Goal: Book appointment/travel/reservation

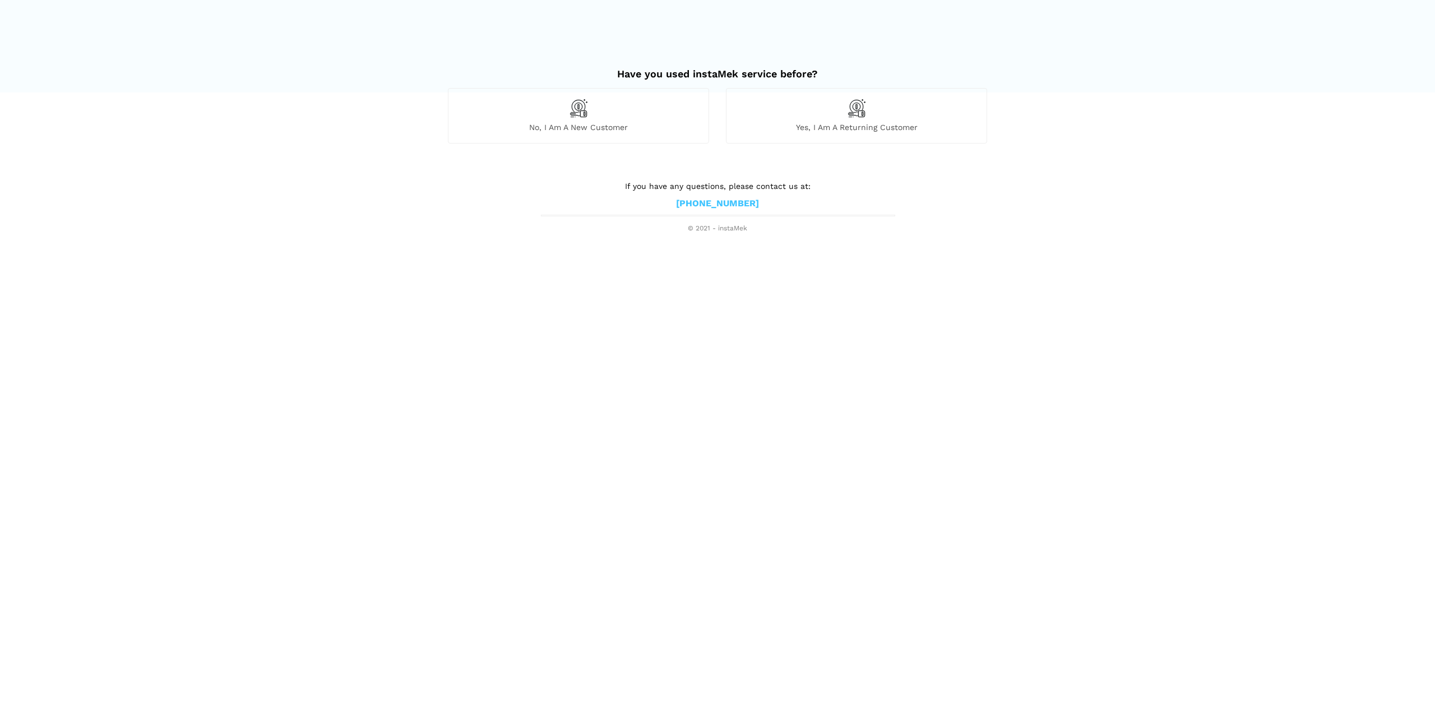
click at [669, 125] on span "No, I am a new customer" at bounding box center [578, 127] width 260 height 10
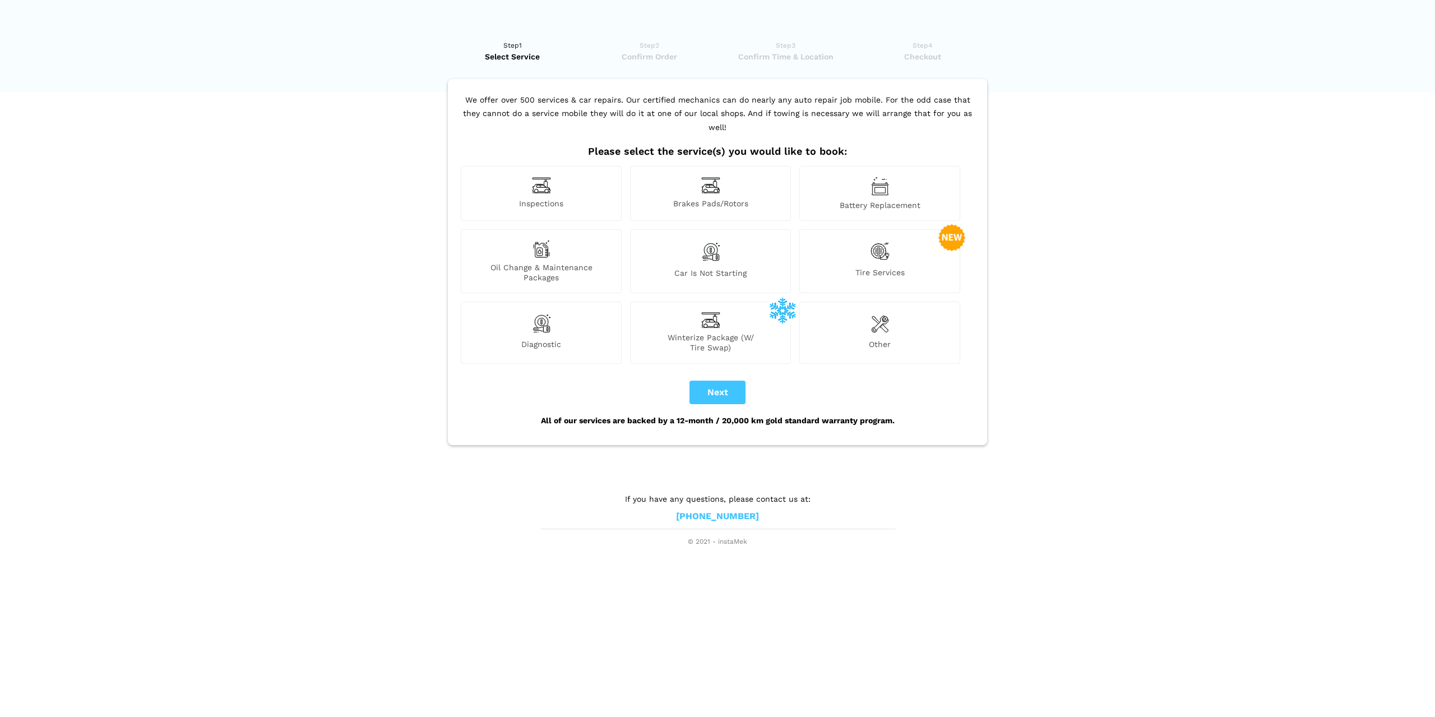
click at [741, 198] on span "Brakes Pads/Rotors" at bounding box center [711, 204] width 160 height 12
click at [865, 233] on div "Tire Services" at bounding box center [879, 261] width 161 height 64
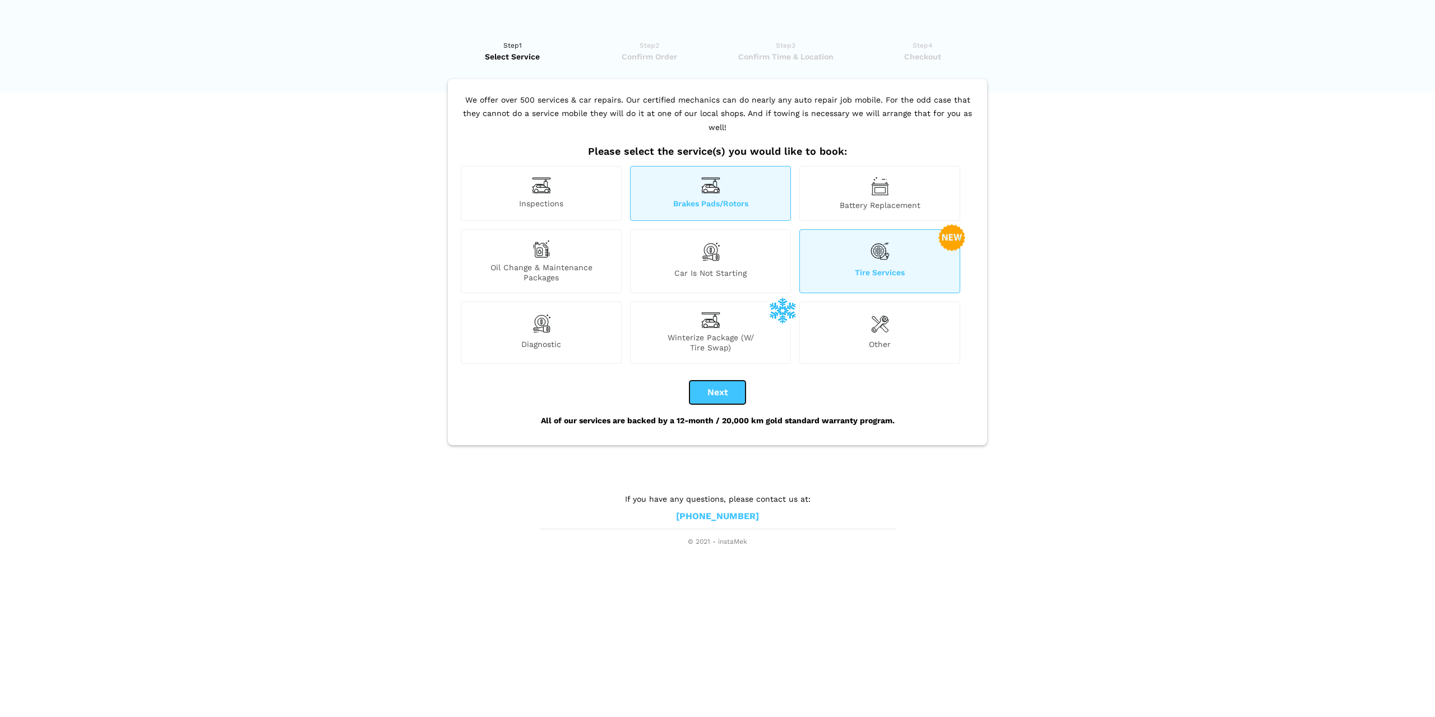
click at [719, 381] on button "Next" at bounding box center [717, 393] width 56 height 24
checkbox input "true"
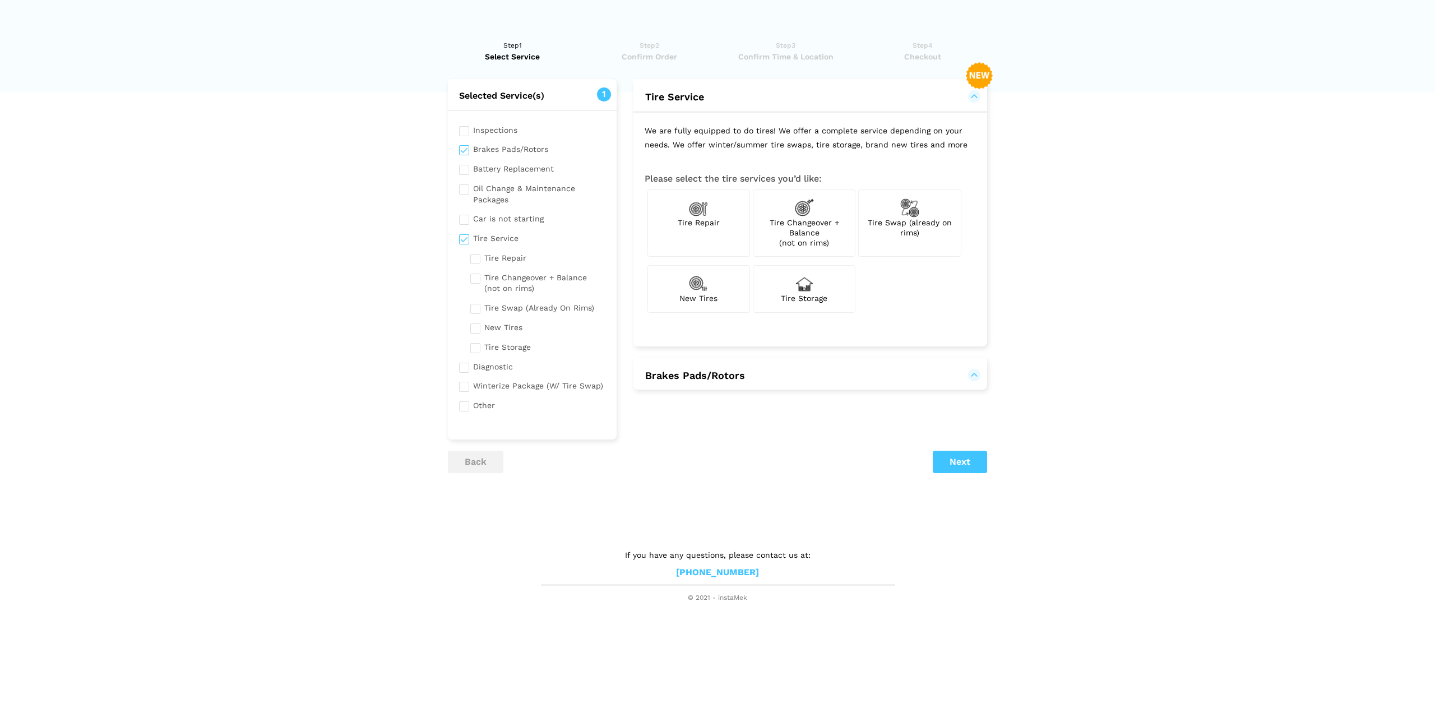
click at [915, 229] on span "Tire Swap (already on rims)" at bounding box center [910, 227] width 84 height 19
checkbox input "true"
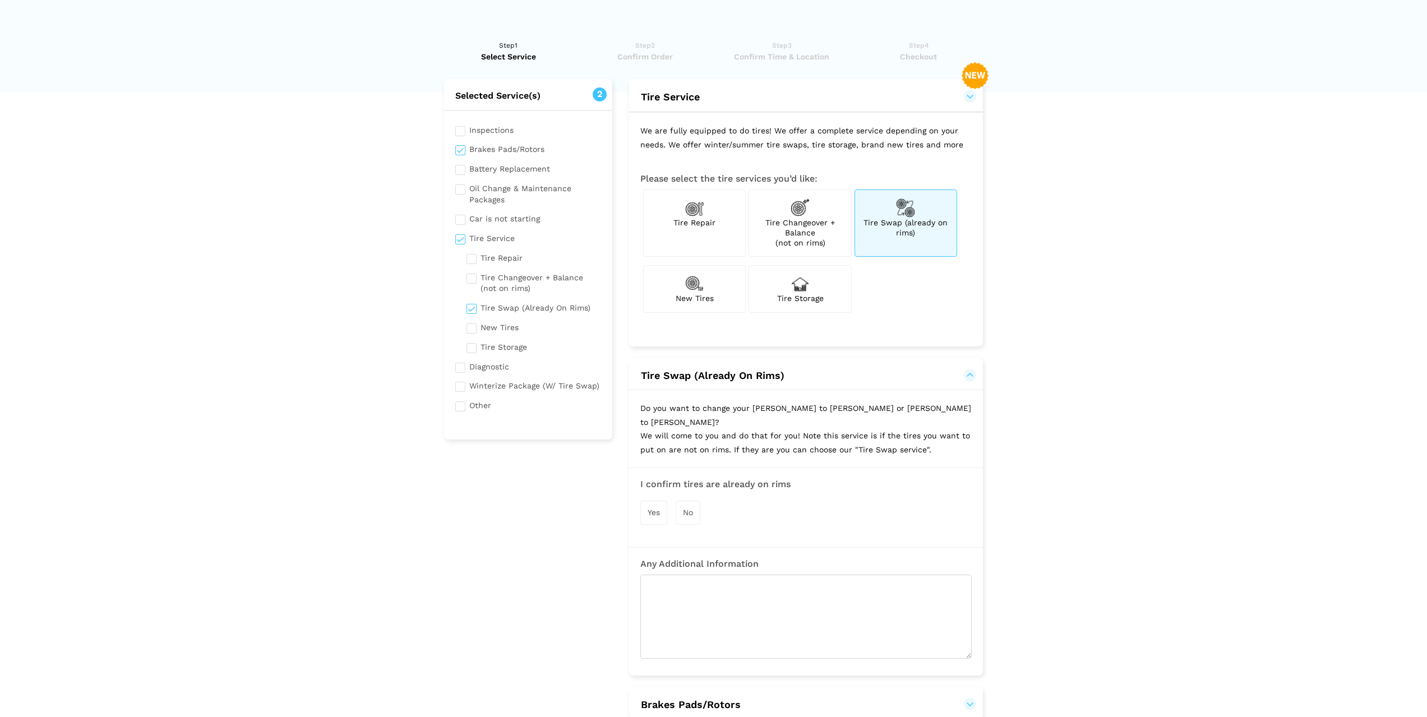
click at [654, 508] on span "Yes" at bounding box center [653, 512] width 12 height 9
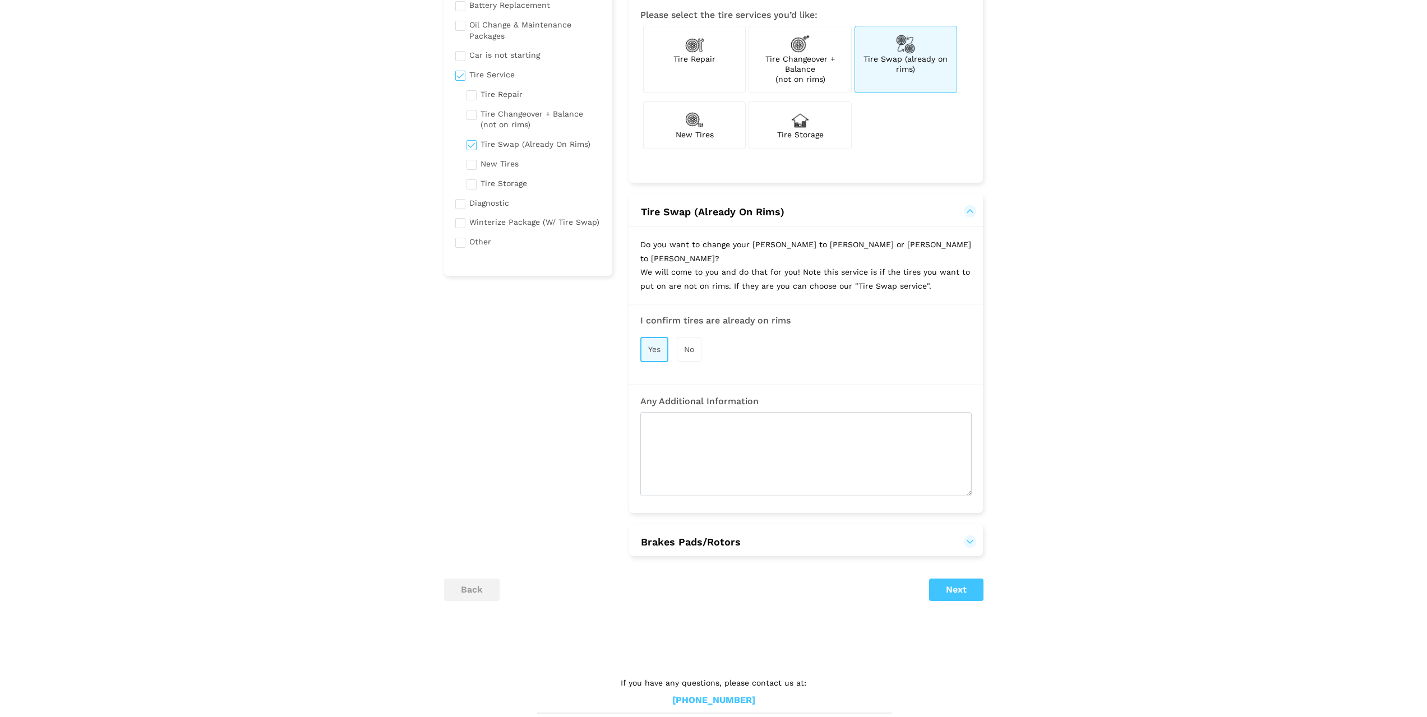
click at [851, 535] on button "Brakes Pads/Rotors" at bounding box center [805, 541] width 331 height 13
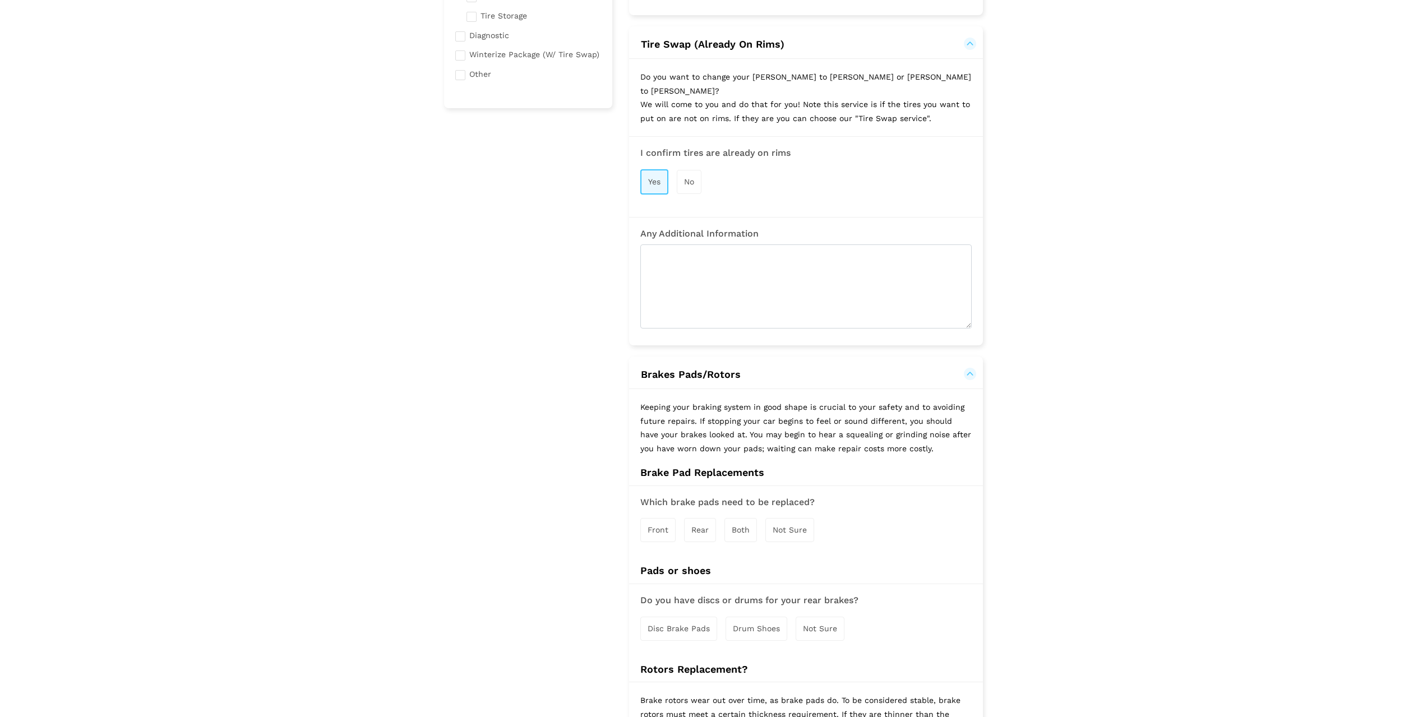
scroll to position [332, 0]
click at [656, 525] on span "Front" at bounding box center [657, 529] width 21 height 9
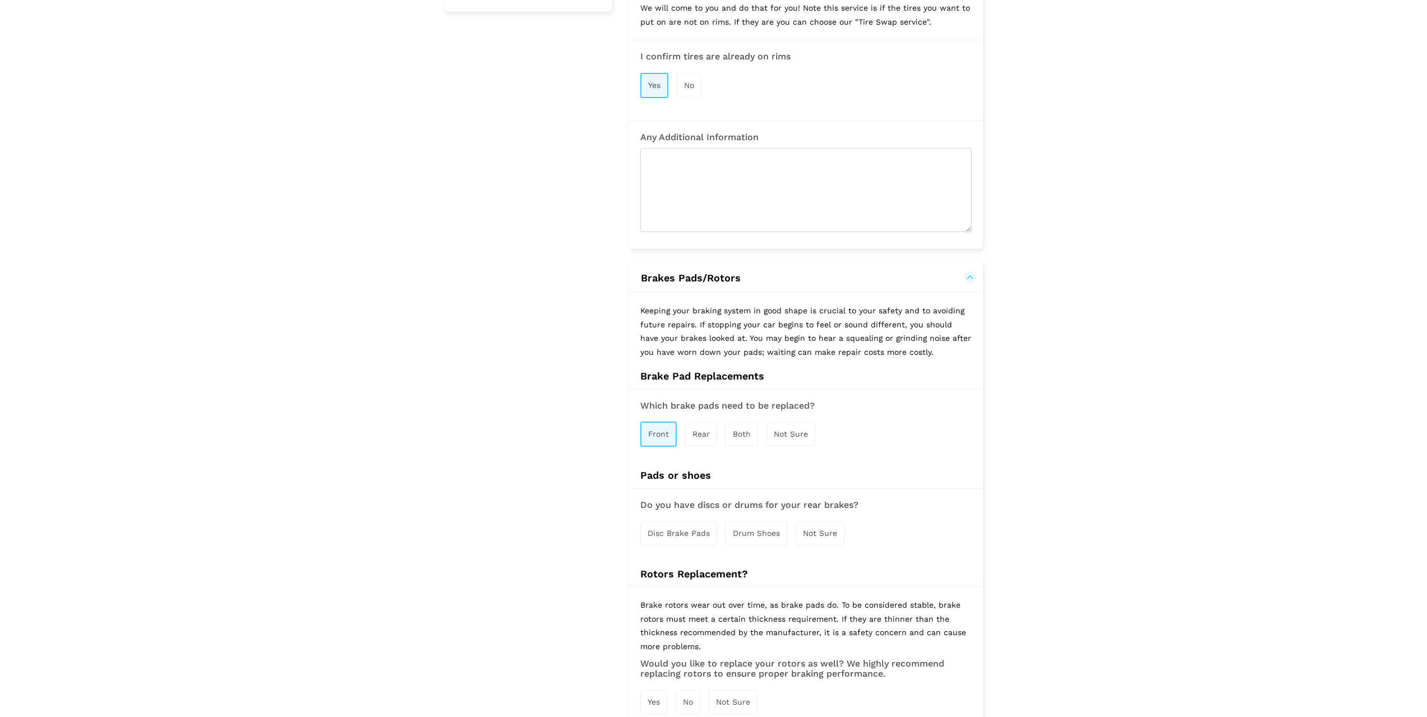
scroll to position [556, 0]
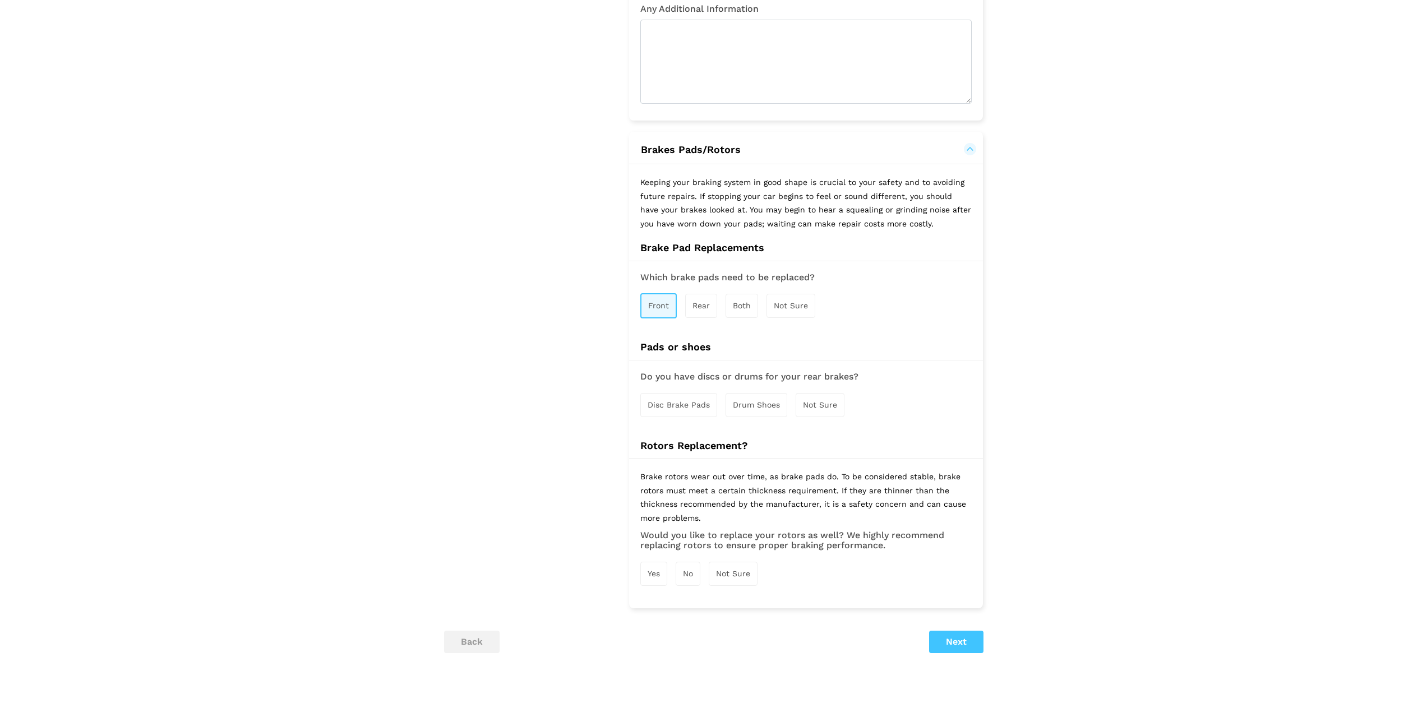
click at [691, 400] on span "Disc Brake Pads" at bounding box center [678, 404] width 62 height 9
click at [739, 401] on span "Drum Shoes" at bounding box center [757, 405] width 47 height 9
click at [691, 399] on div "Disc Brake Pads" at bounding box center [678, 405] width 77 height 24
click at [694, 563] on div "No" at bounding box center [687, 575] width 25 height 24
click at [949, 633] on button "Next" at bounding box center [956, 644] width 54 height 22
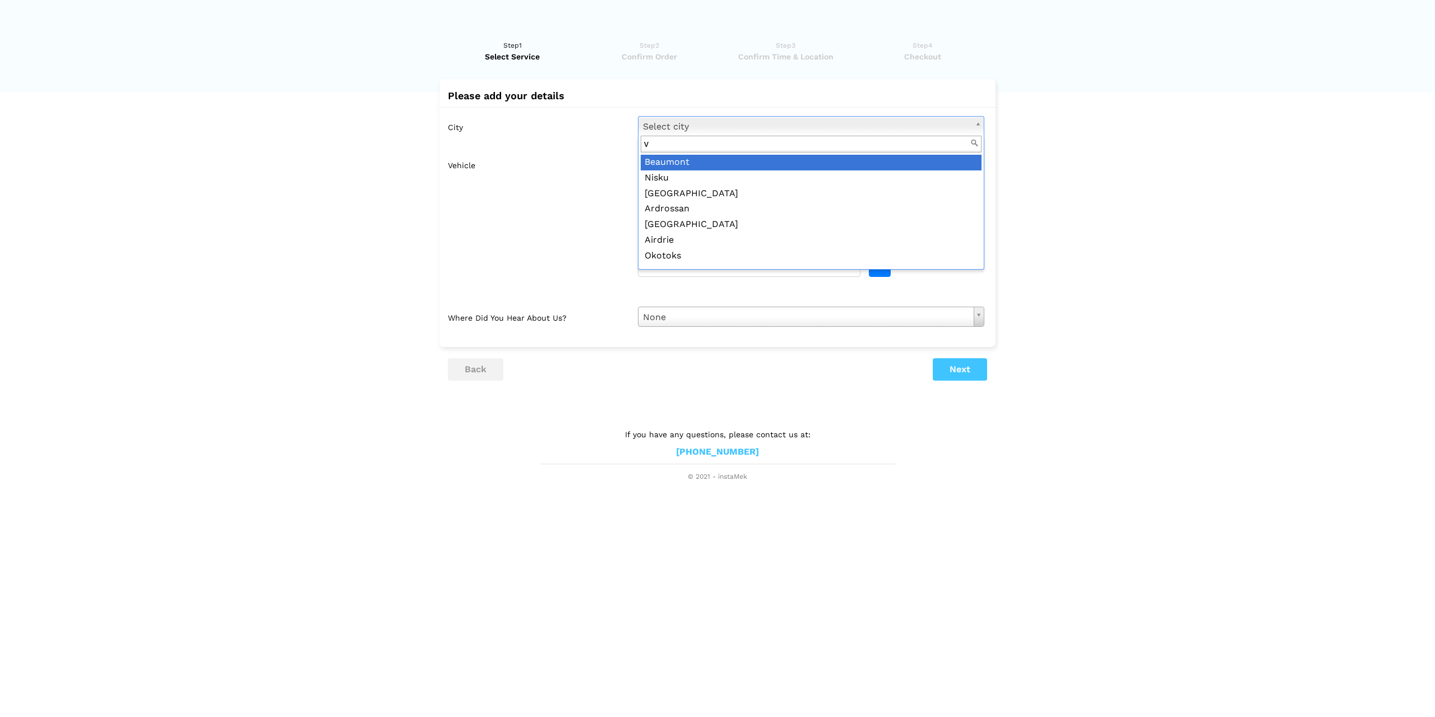
scroll to position [0, 0]
type input "vanc"
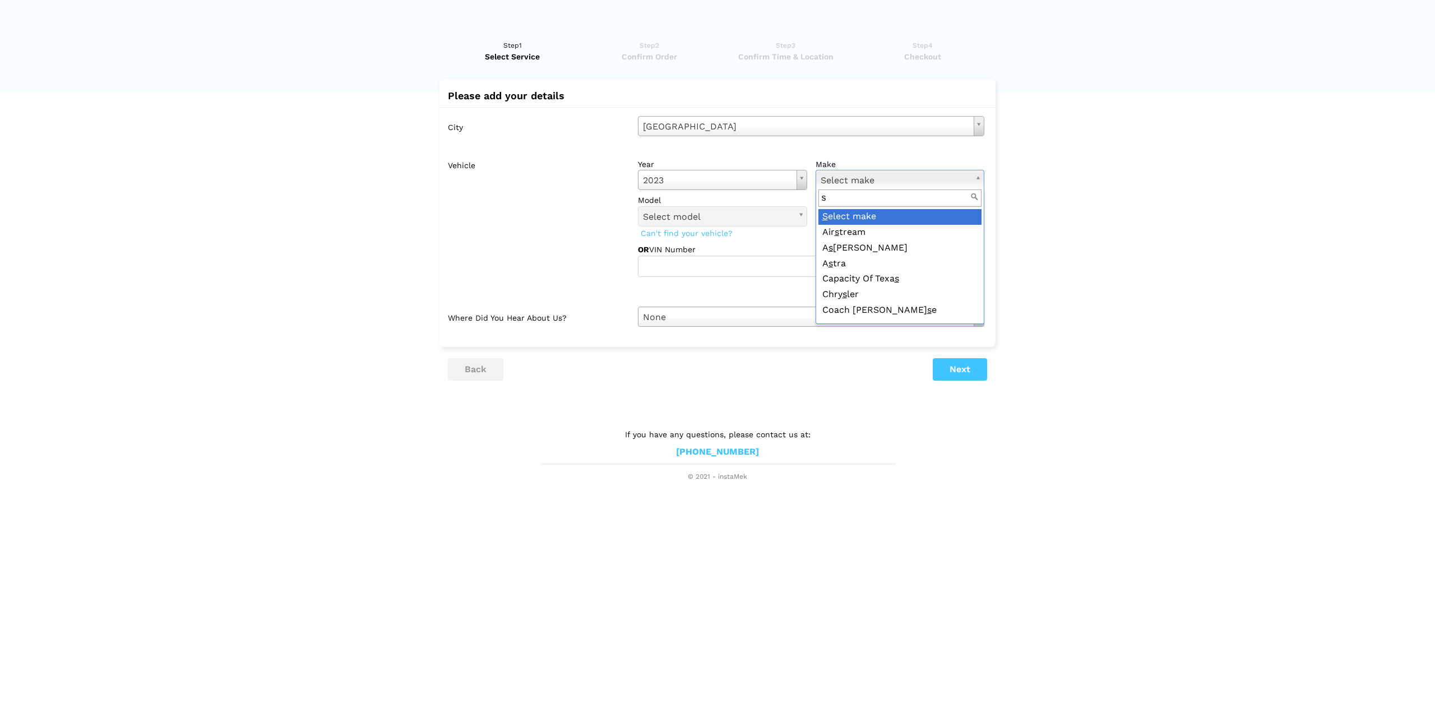
type input "su"
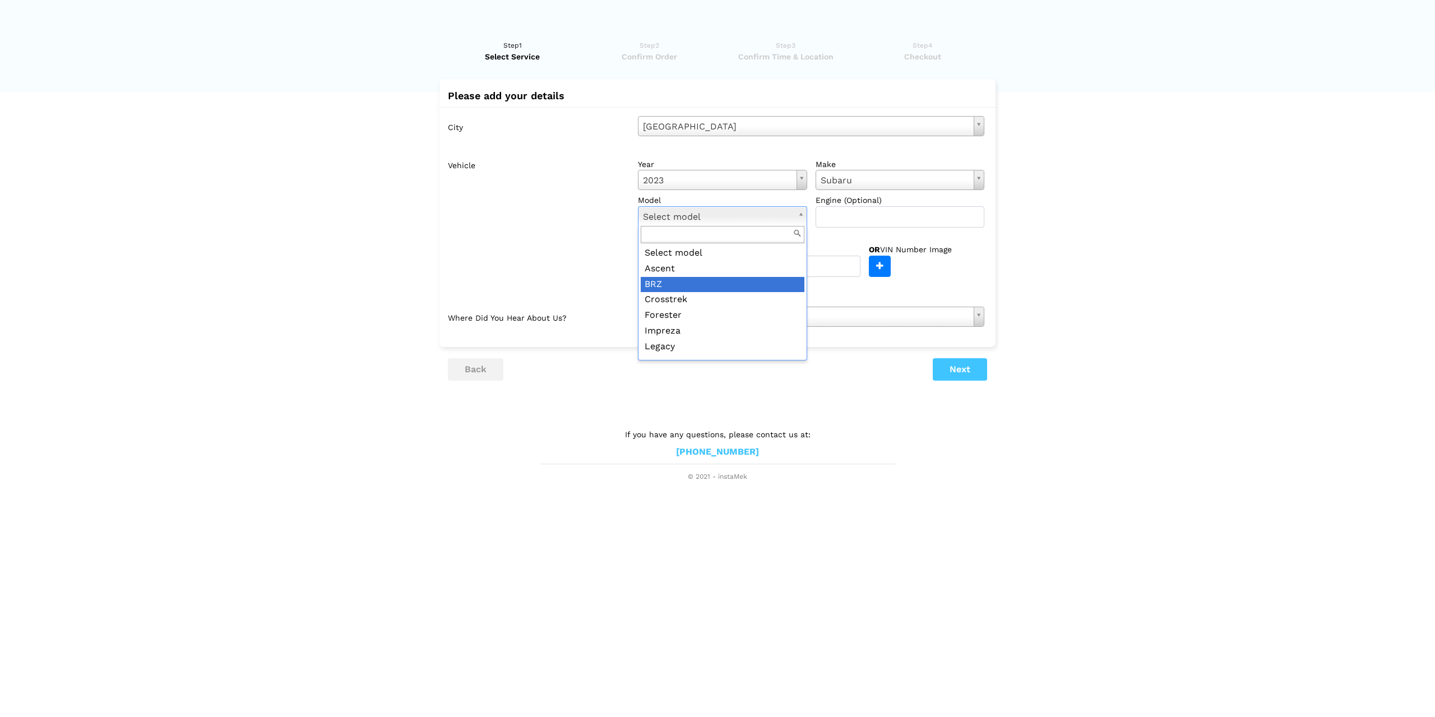
drag, startPoint x: 697, startPoint y: 284, endPoint x: 738, endPoint y: 270, distance: 42.9
click at [952, 364] on button "Next" at bounding box center [960, 369] width 54 height 22
